Goal: Task Accomplishment & Management: Use online tool/utility

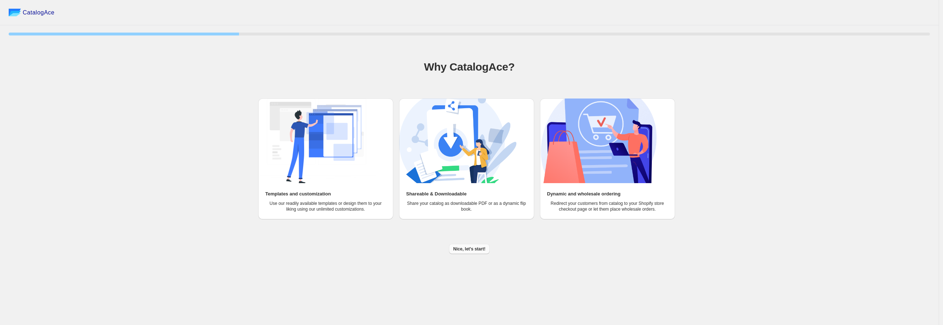
click at [459, 248] on span "Nice, let's start!" at bounding box center [469, 249] width 32 height 6
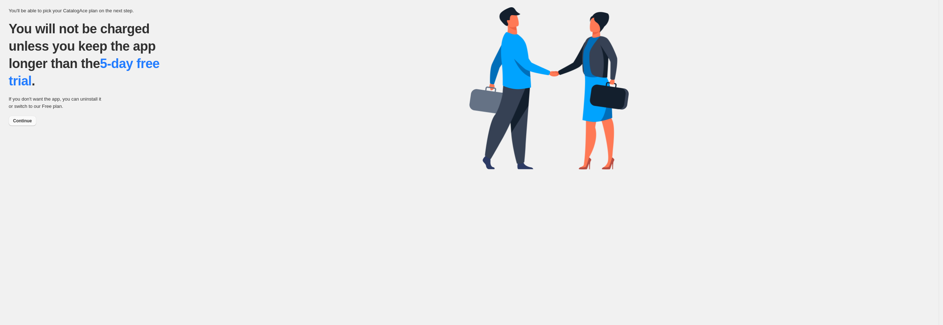
click at [22, 121] on span "Continue" at bounding box center [22, 121] width 19 height 6
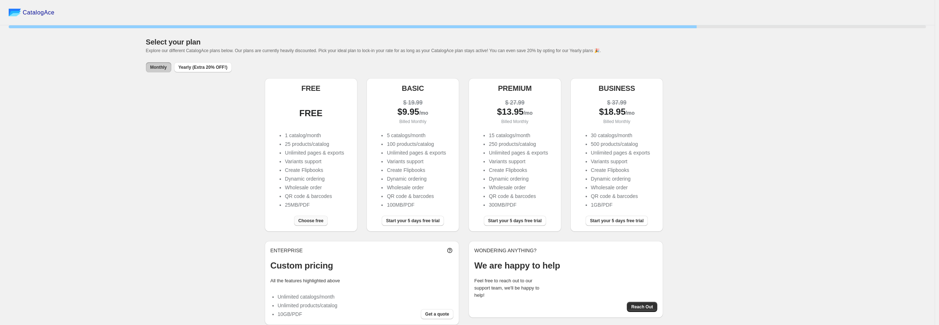
click at [316, 220] on span "Choose free" at bounding box center [310, 221] width 25 height 6
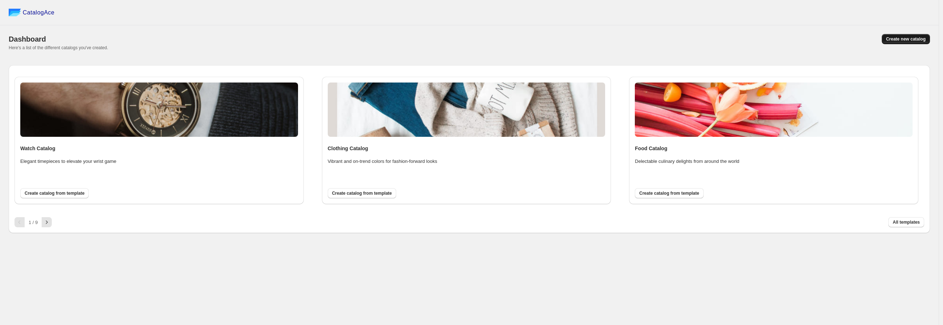
click at [913, 38] on span "Create new catalog" at bounding box center [905, 39] width 39 height 6
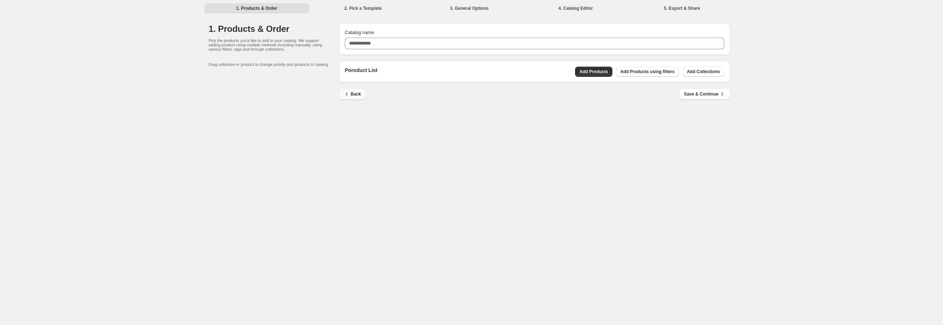
click at [353, 94] on span "Back" at bounding box center [352, 93] width 18 height 7
